Goal: Information Seeking & Learning: Learn about a topic

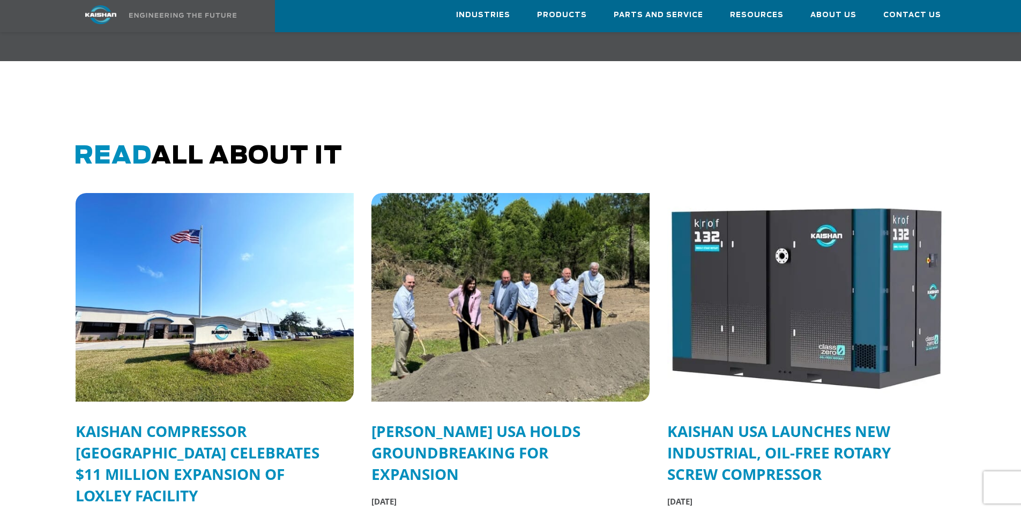
scroll to position [2169, 0]
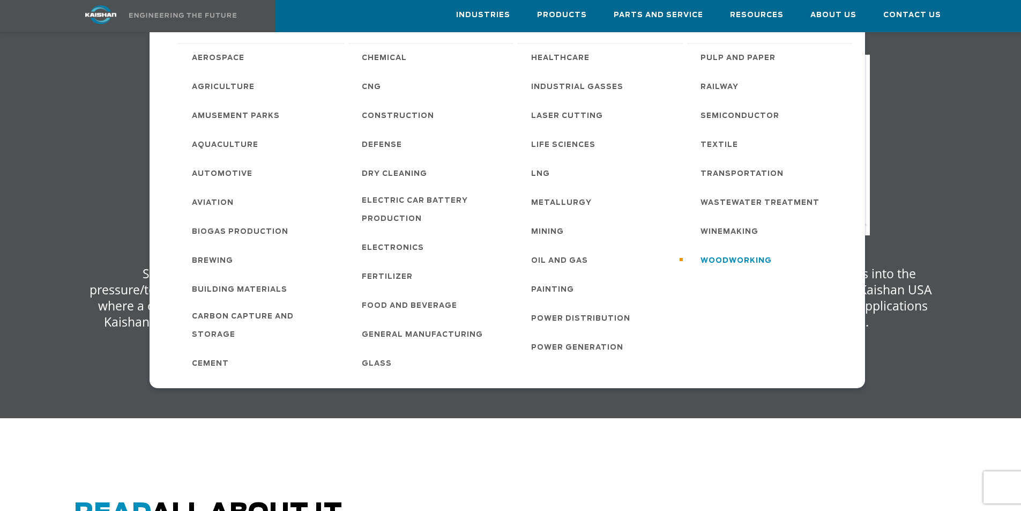
click at [726, 260] on span "Woodworking" at bounding box center [736, 261] width 71 height 18
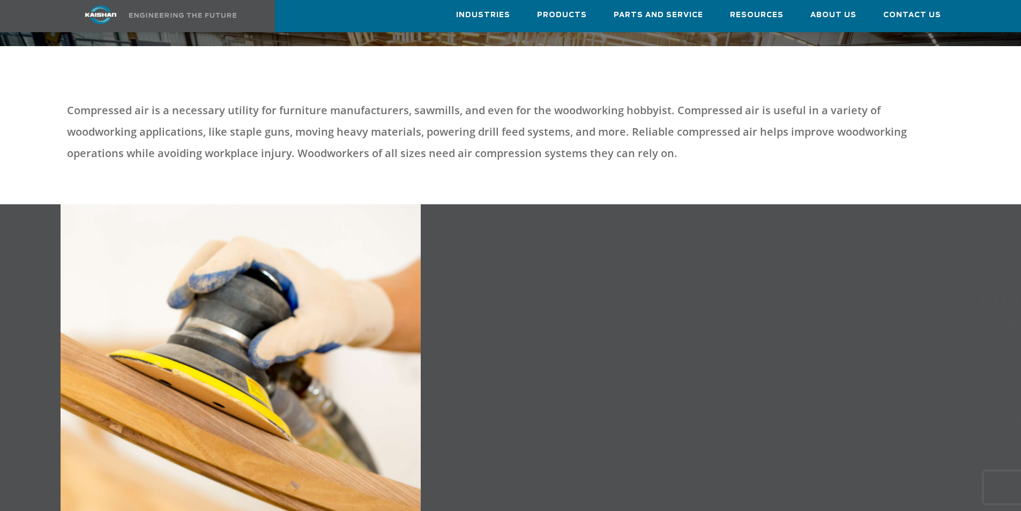
scroll to position [429, 0]
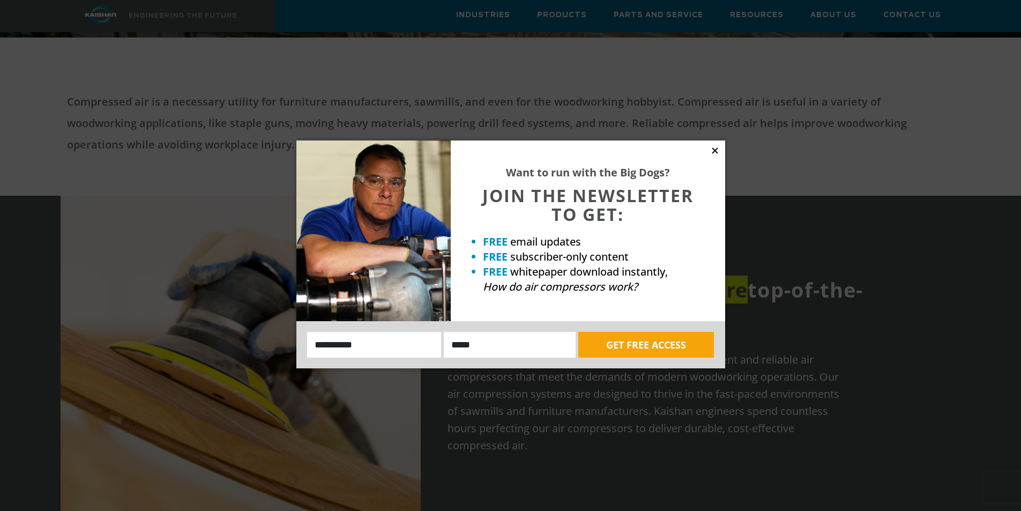
click at [716, 150] on icon at bounding box center [715, 150] width 6 height 6
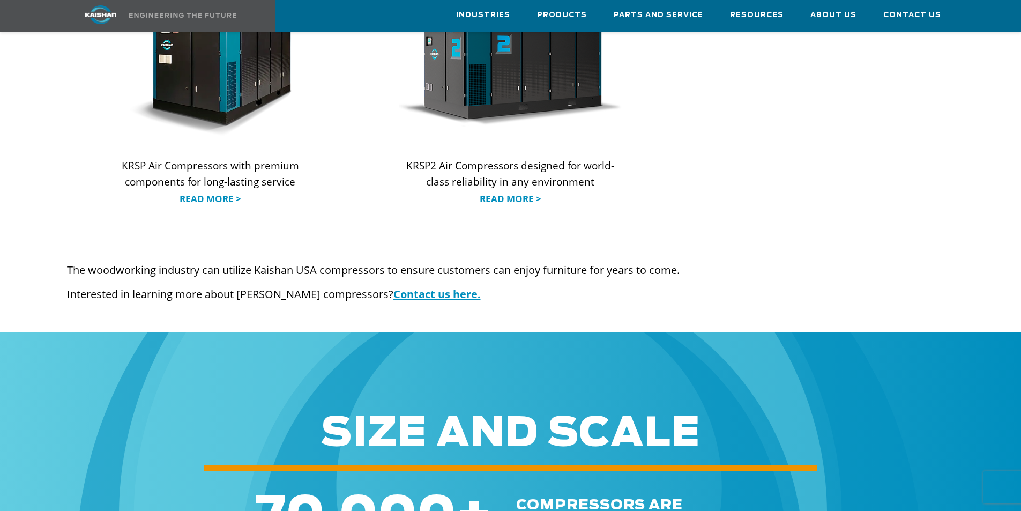
scroll to position [1527, 0]
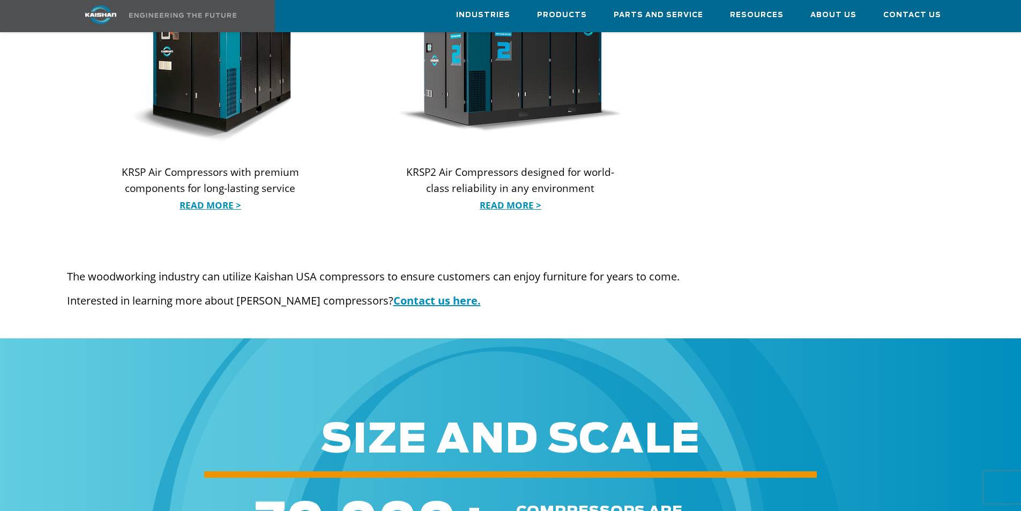
click at [743, 273] on div "The woodworking industry can utilize Kaishan USA compressors to ensure customer…" at bounding box center [511, 293] width 888 height 48
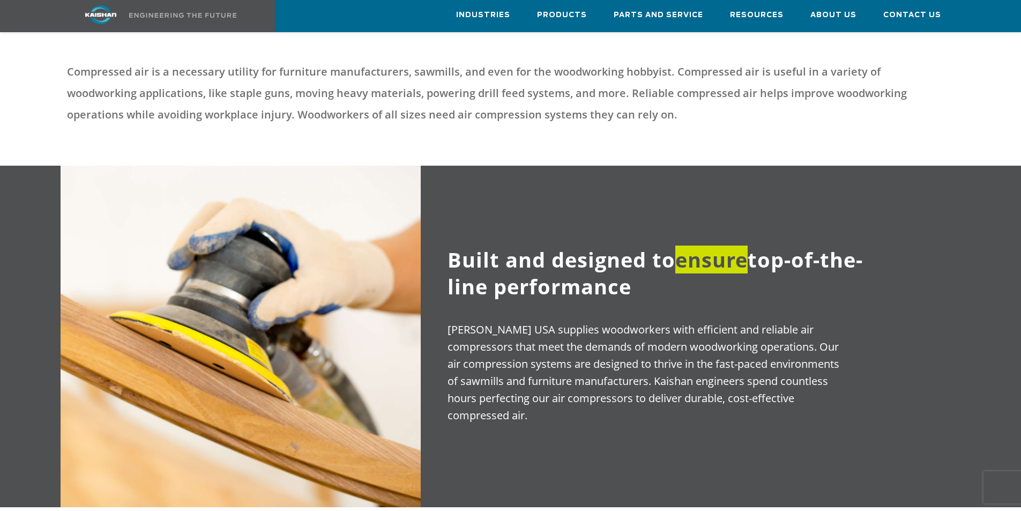
scroll to position [455, 0]
